Goal: Book appointment/travel/reservation

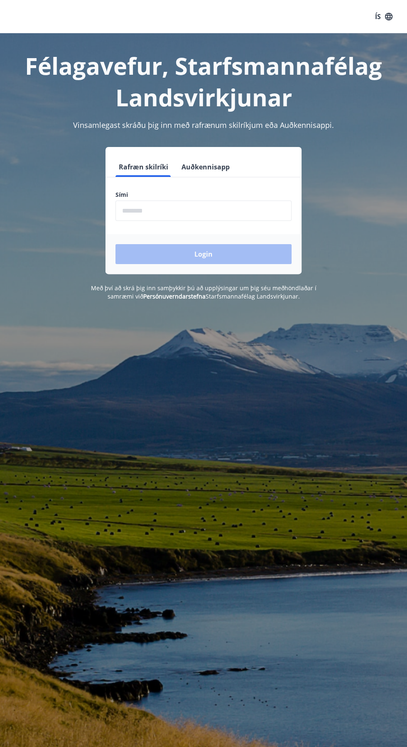
click at [248, 214] on input "phone" at bounding box center [203, 211] width 176 height 20
type input "********"
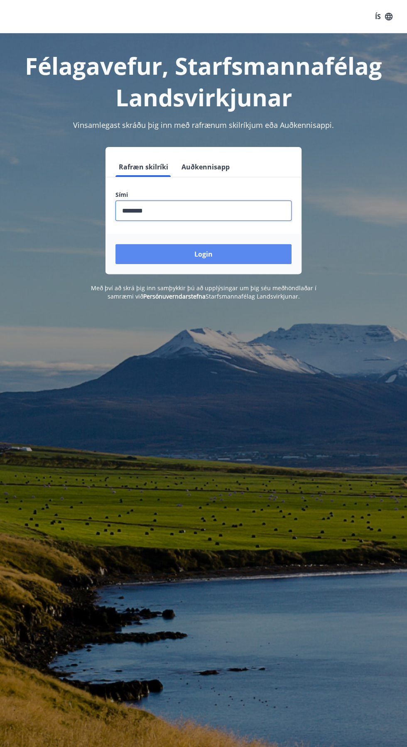
click at [239, 257] on button "Login" at bounding box center [203, 254] width 176 height 20
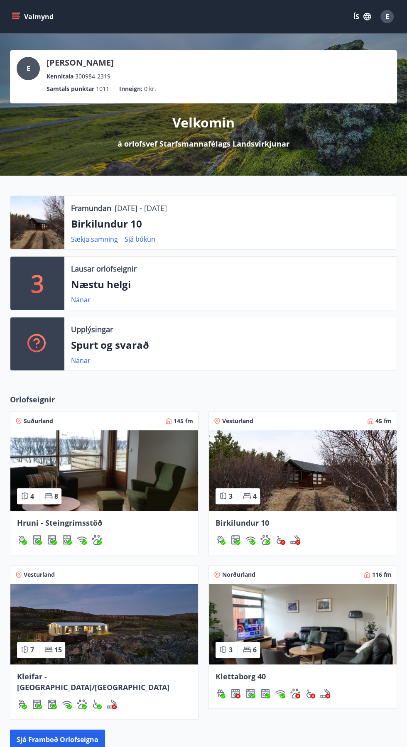
click at [109, 285] on p "Næstu helgi" at bounding box center [230, 285] width 319 height 14
click at [76, 300] on link "Nánar" at bounding box center [81, 299] width 20 height 9
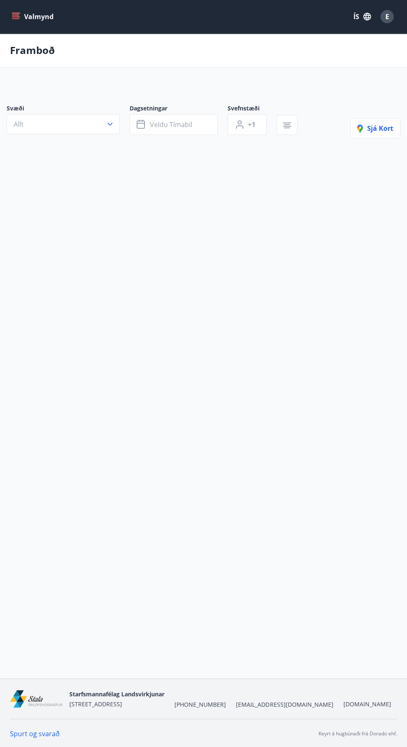
type input "*"
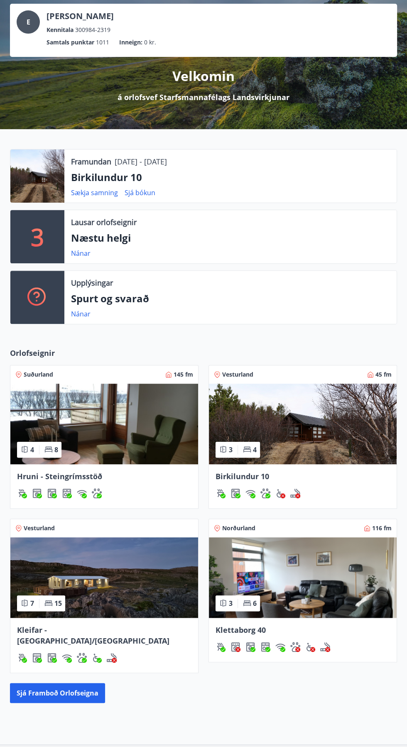
scroll to position [47, 0]
click at [353, 618] on div "Klettaborg 40" at bounding box center [303, 640] width 188 height 44
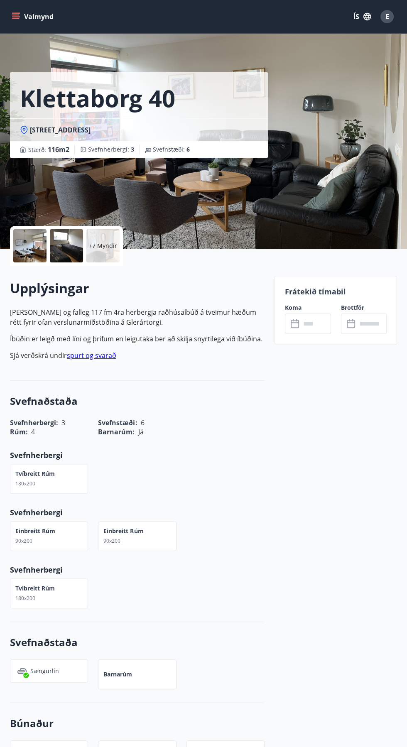
click at [309, 324] on input "text" at bounding box center [316, 324] width 30 height 20
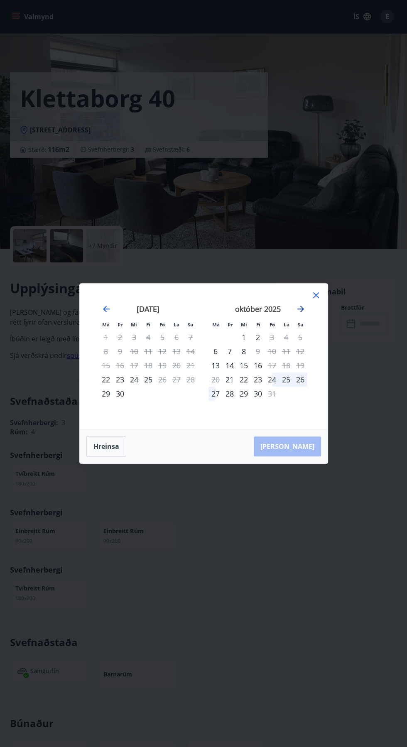
click at [304, 314] on icon "Move forward to switch to the next month." at bounding box center [301, 309] width 10 height 10
click at [288, 542] on div "Má Þr Mi Fi Fö La Su Má Þr Mi Fi Fö La Su [DATE] 1 2 3 4 5 6 7 8 9 10 11 12 13 …" at bounding box center [203, 373] width 407 height 747
